Goal: Information Seeking & Learning: Find specific fact

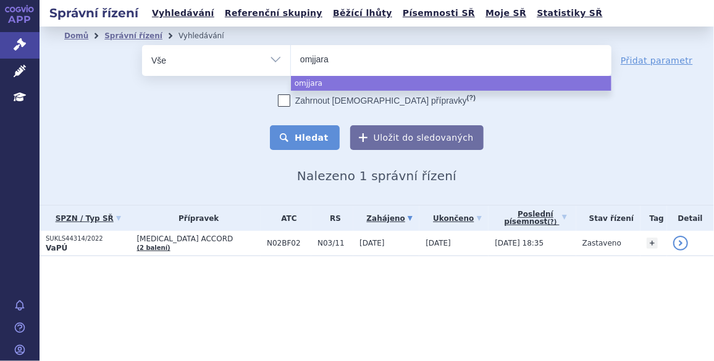
select select "omjjara"
click at [321, 138] on button "Hledat" at bounding box center [305, 137] width 70 height 25
